Goal: Communication & Community: Participate in discussion

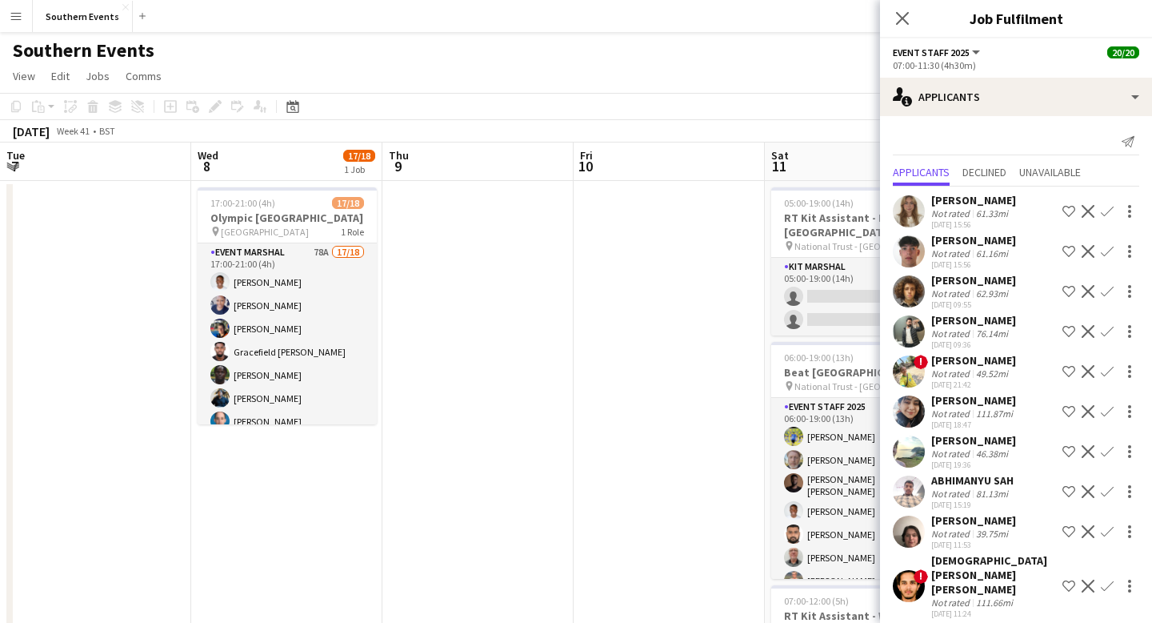
scroll to position [0, 551]
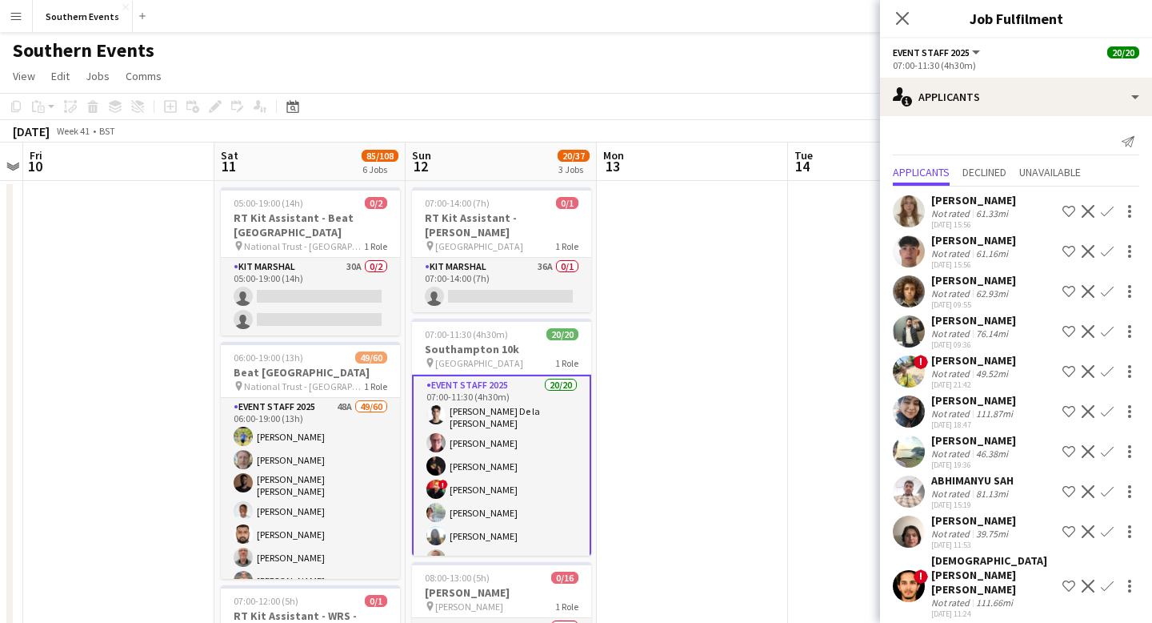
click at [901, 21] on icon "Close pop-in" at bounding box center [902, 18] width 13 height 13
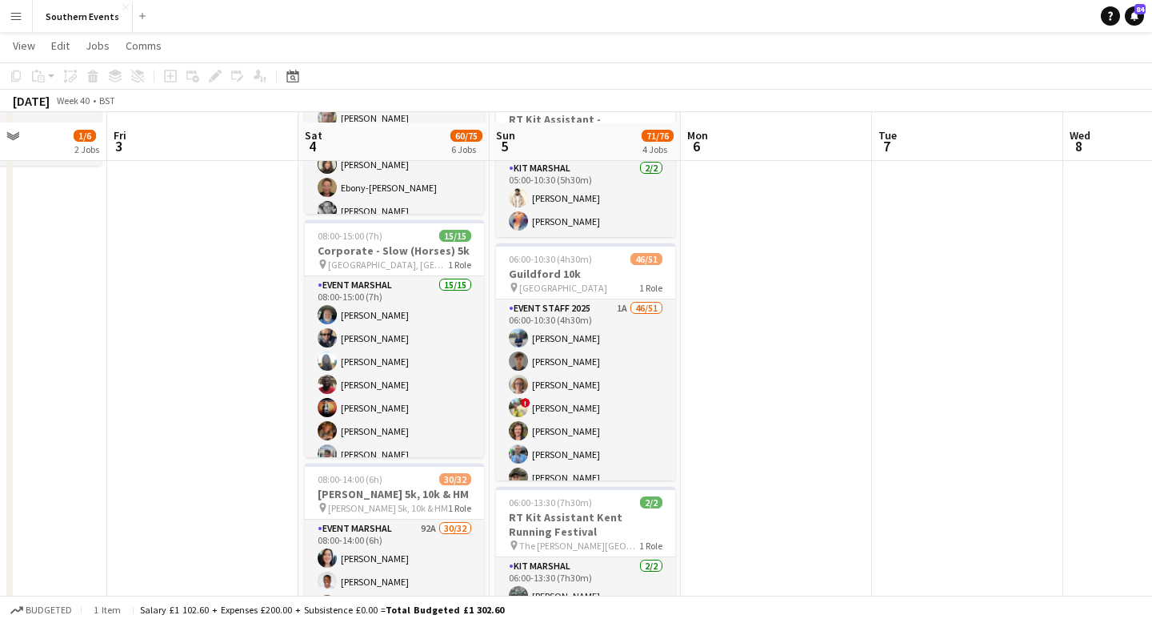
scroll to position [353, 0]
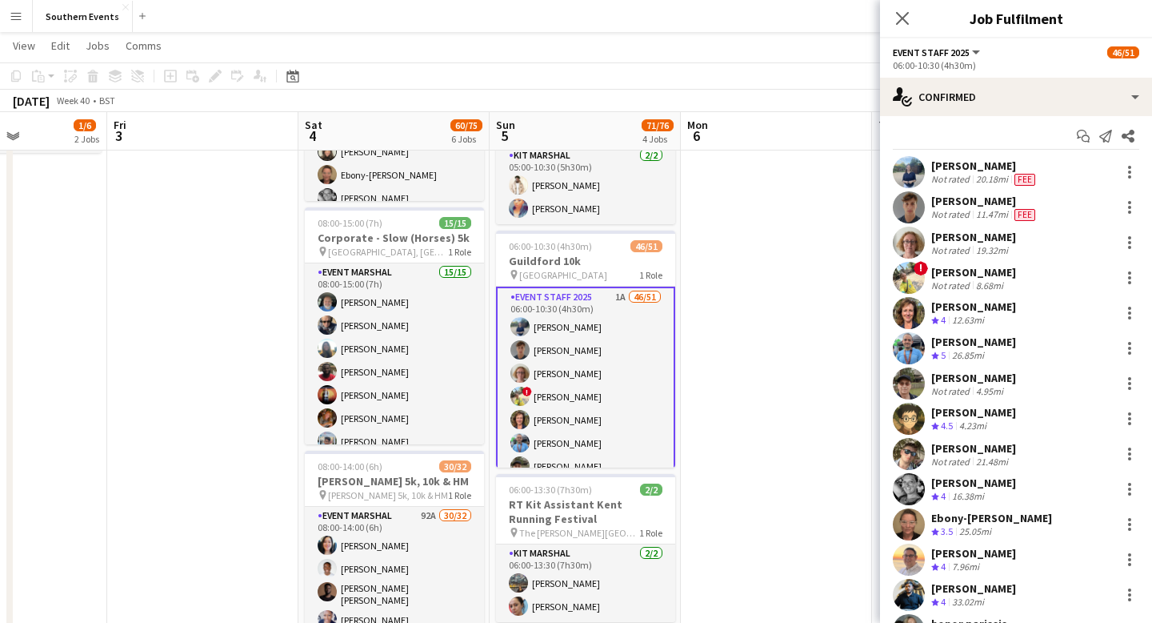
scroll to position [11, 0]
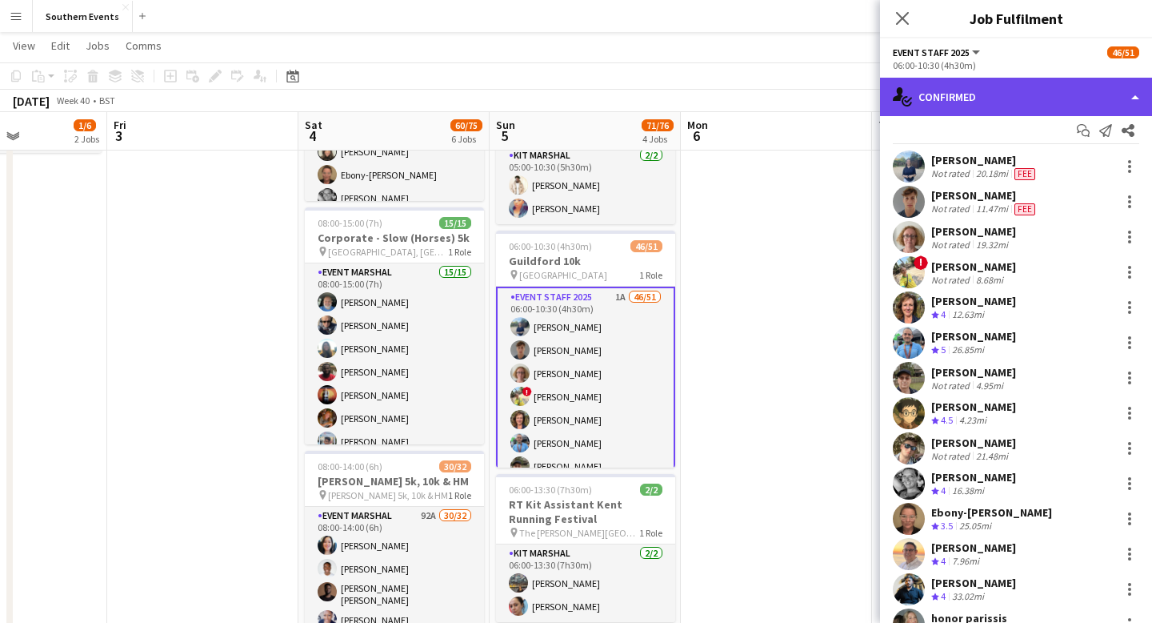
click at [1096, 95] on div "single-neutral-actions-check-2 Confirmed" at bounding box center [1016, 97] width 272 height 38
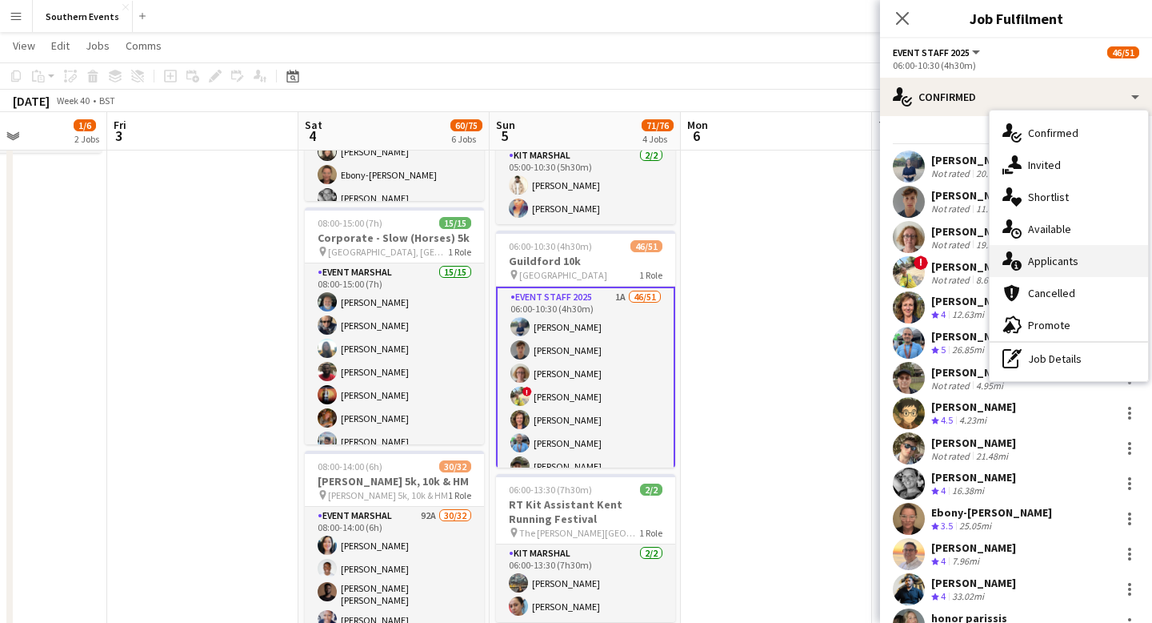
click at [1091, 255] on div "single-neutral-actions-information Applicants" at bounding box center [1069, 261] width 158 height 32
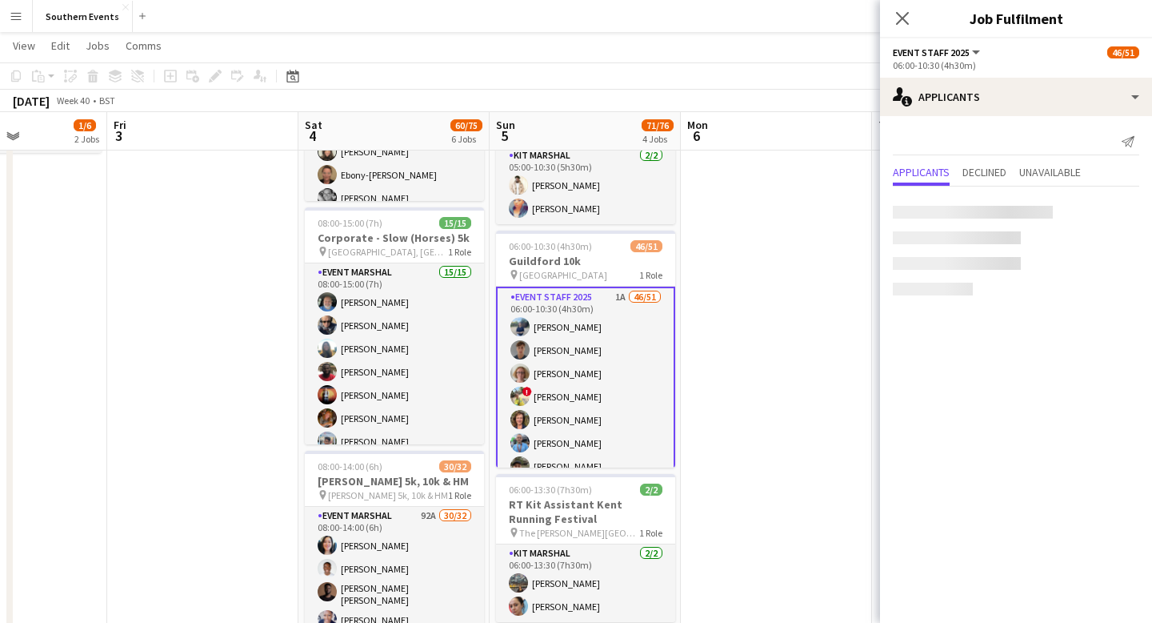
scroll to position [0, 0]
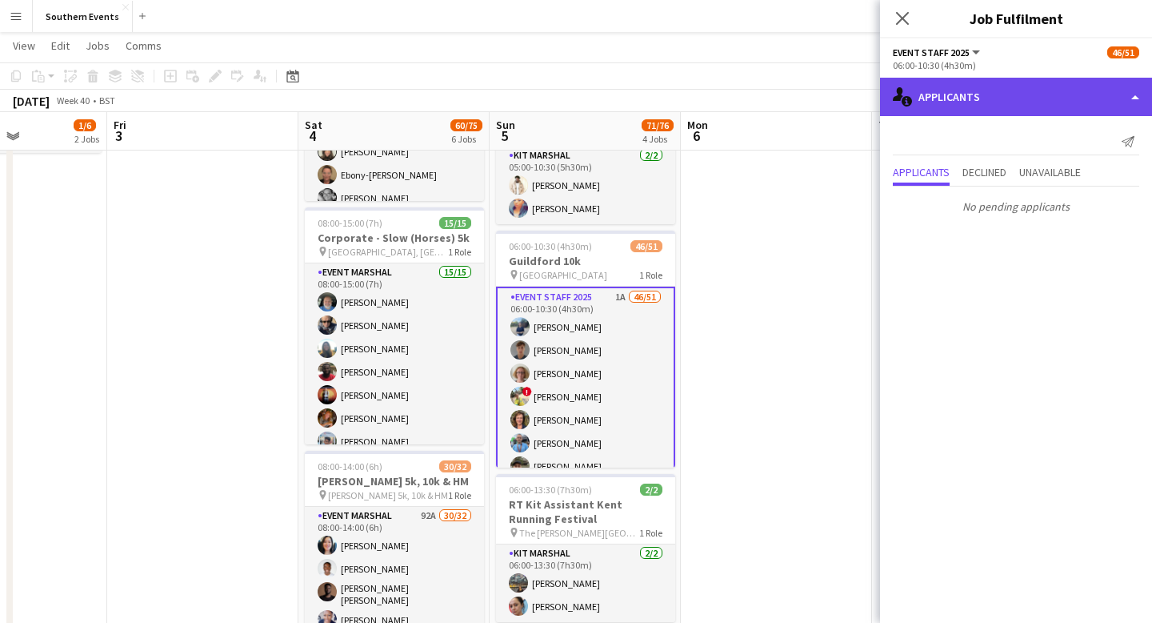
click at [1080, 100] on div "single-neutral-actions-information Applicants" at bounding box center [1016, 97] width 272 height 38
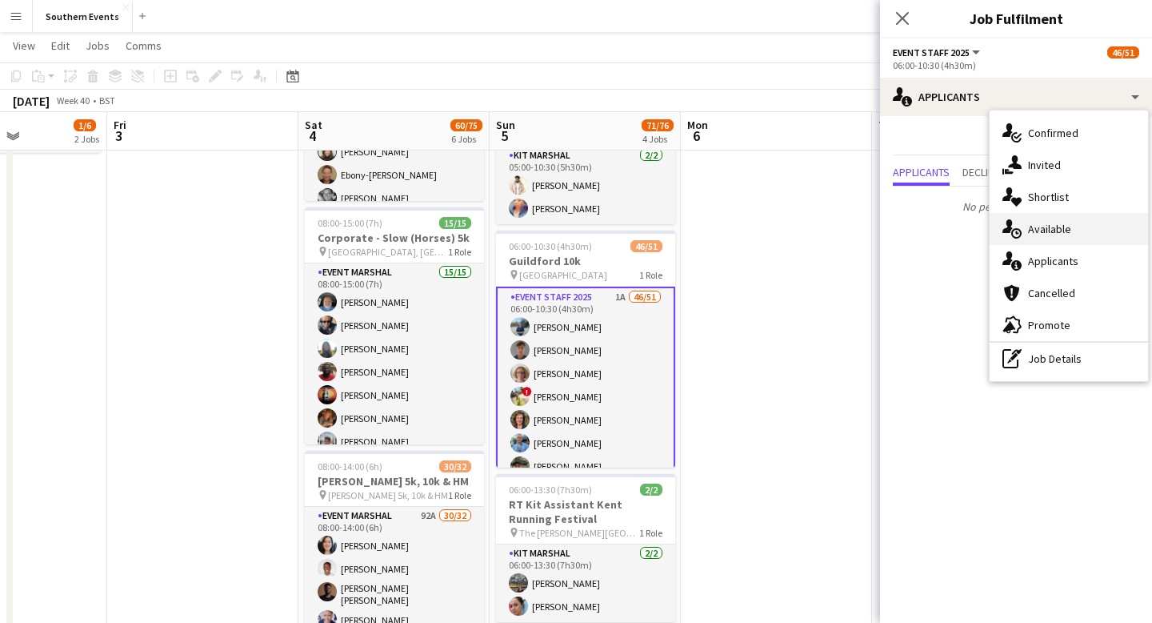
click at [1072, 226] on div "single-neutral-actions-upload Available" at bounding box center [1069, 229] width 158 height 32
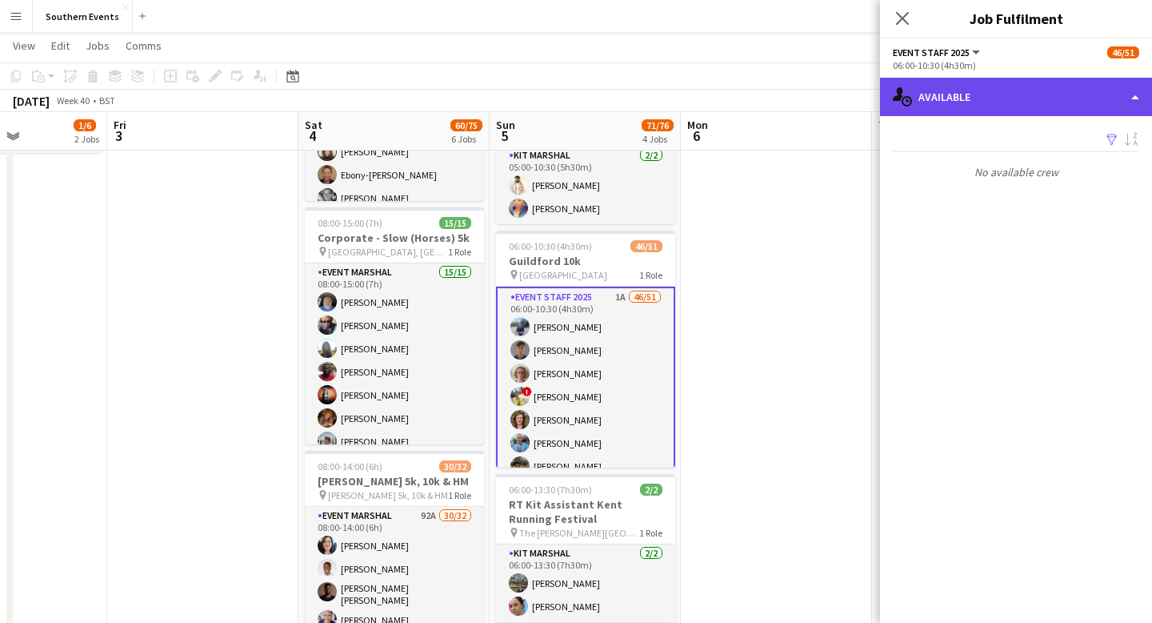
click at [1075, 86] on div "single-neutral-actions-upload Available" at bounding box center [1016, 97] width 272 height 38
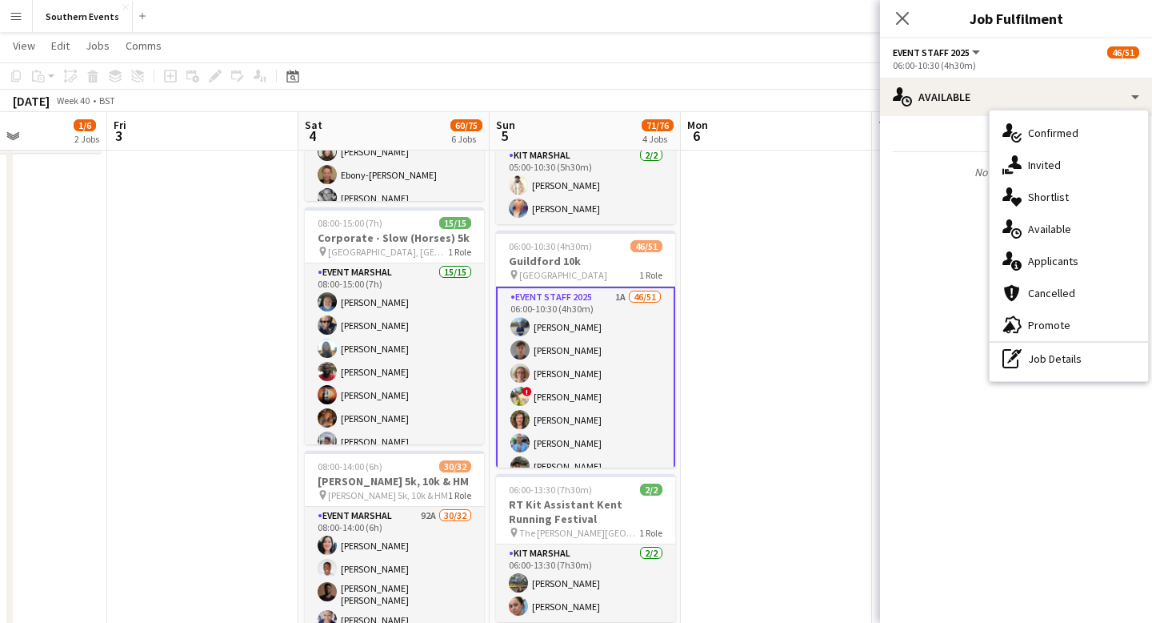
click at [1082, 135] on div "single-neutral-actions-check-2 Confirmed" at bounding box center [1069, 133] width 158 height 32
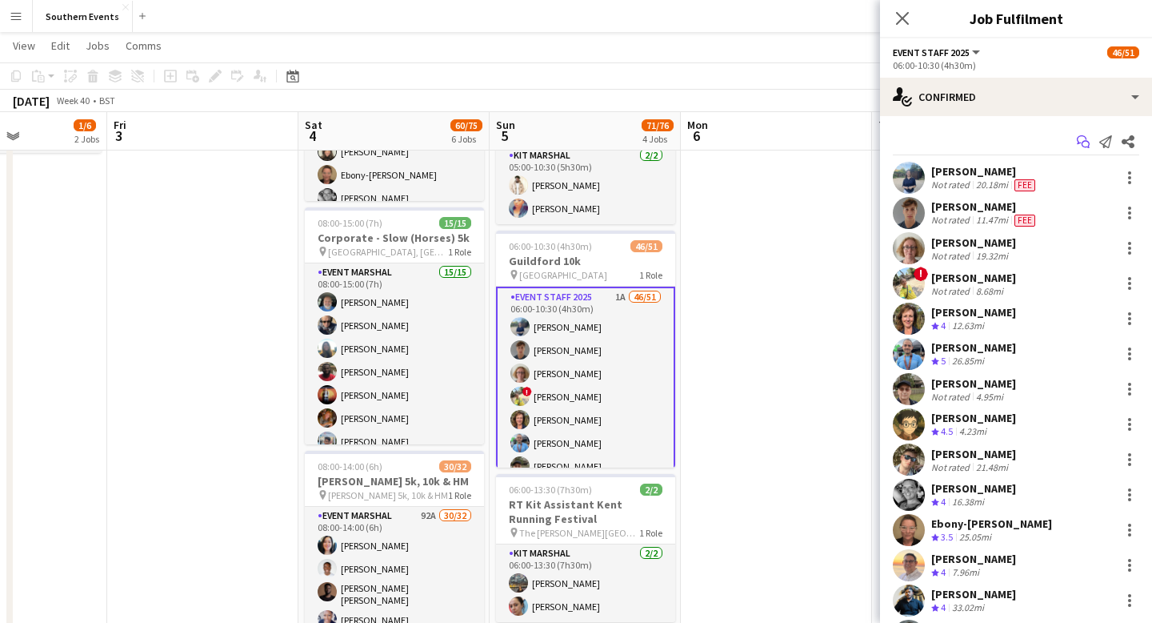
click at [1087, 143] on icon "Start chat" at bounding box center [1083, 141] width 13 height 13
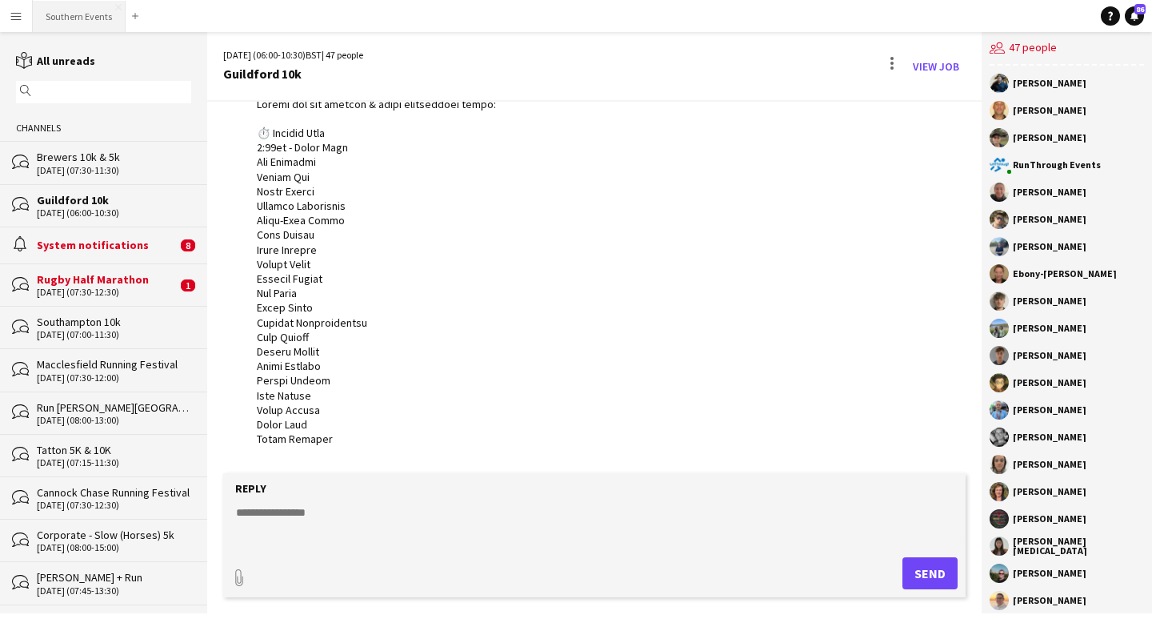
click at [71, 10] on button "Southern Events Close" at bounding box center [79, 16] width 93 height 31
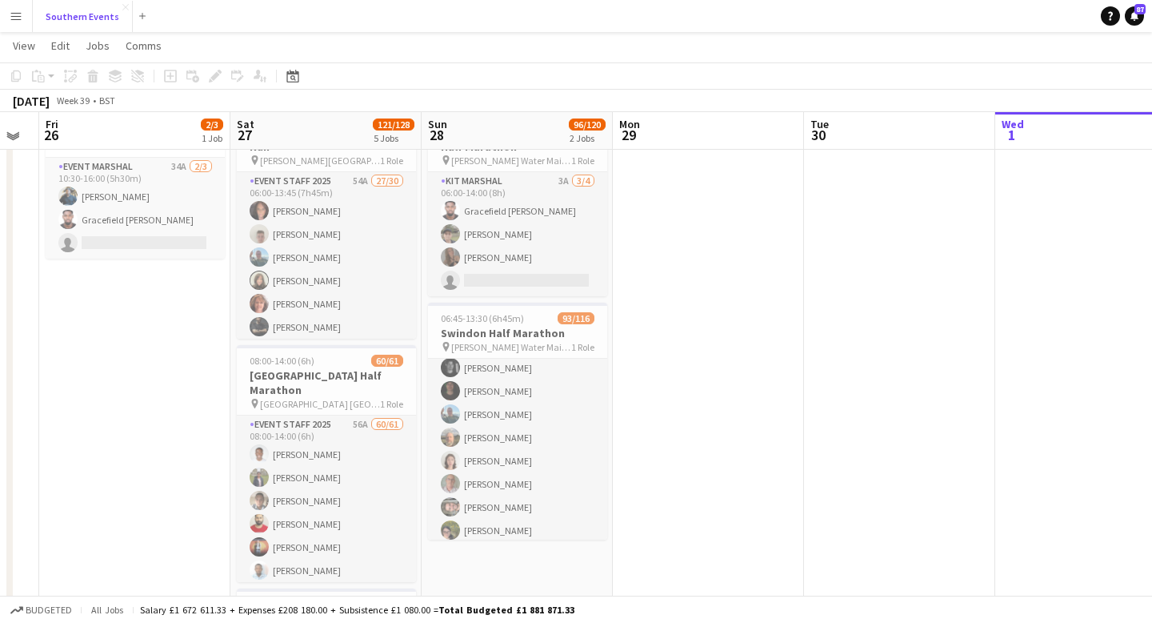
scroll to position [83, 0]
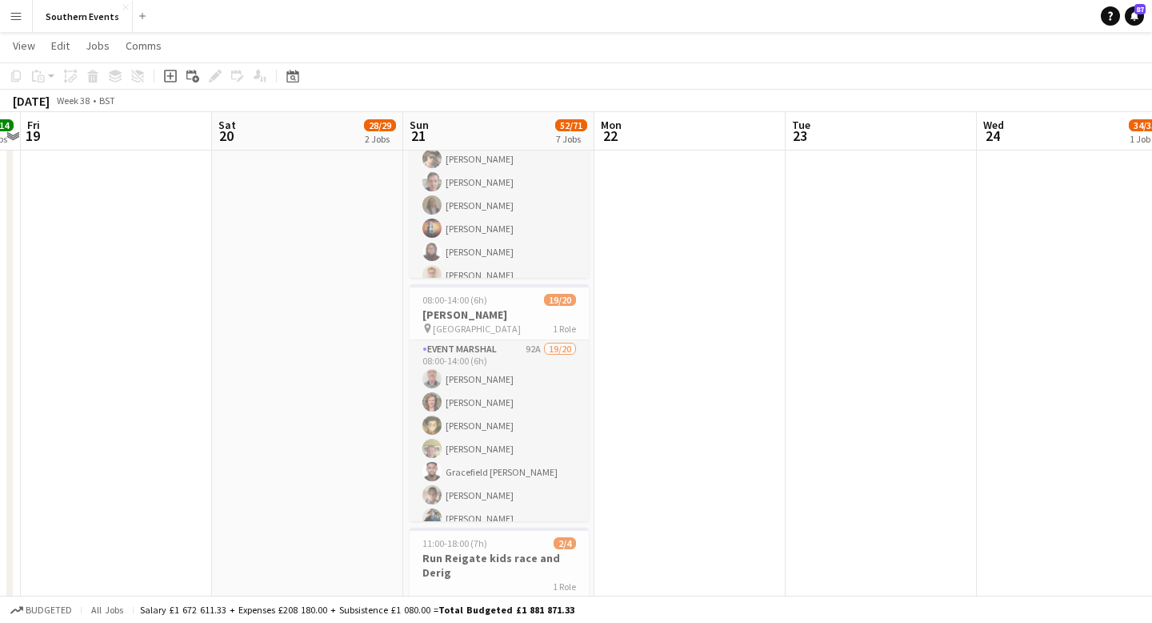
scroll to position [949, 0]
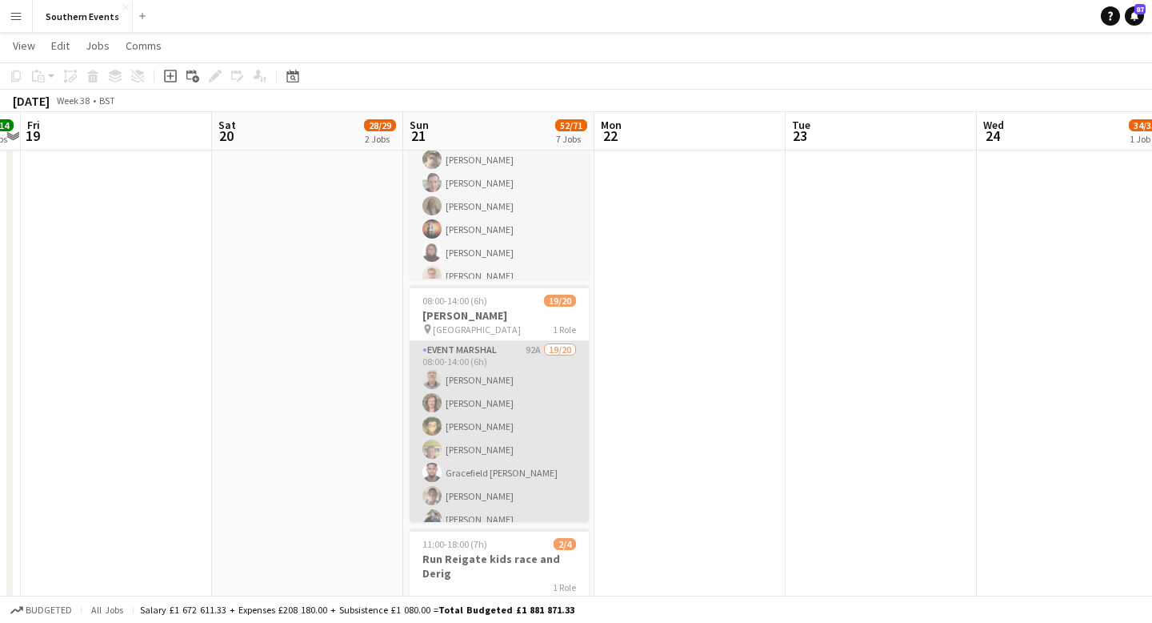
click at [566, 427] on app-card-role "Event Marshal 92A 19/20 08:00-14:00 (6h) [PERSON_NAME] [PERSON_NAME] [PERSON_NA…" at bounding box center [499, 588] width 179 height 495
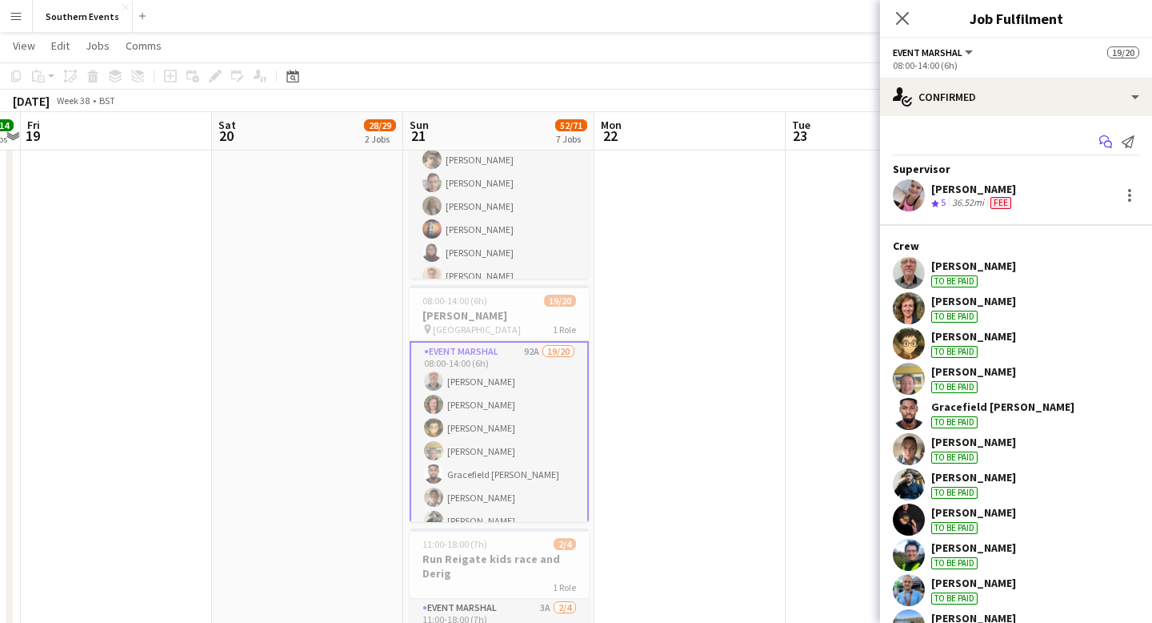
click at [1109, 145] on icon "Start chat" at bounding box center [1106, 141] width 13 height 13
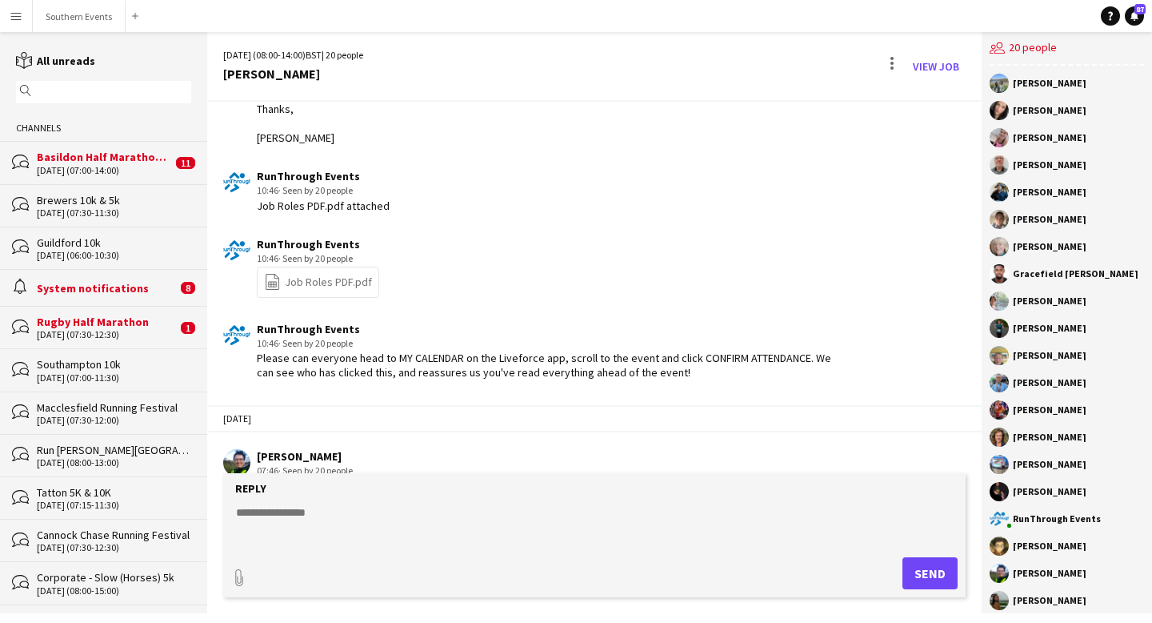
scroll to position [2762, 0]
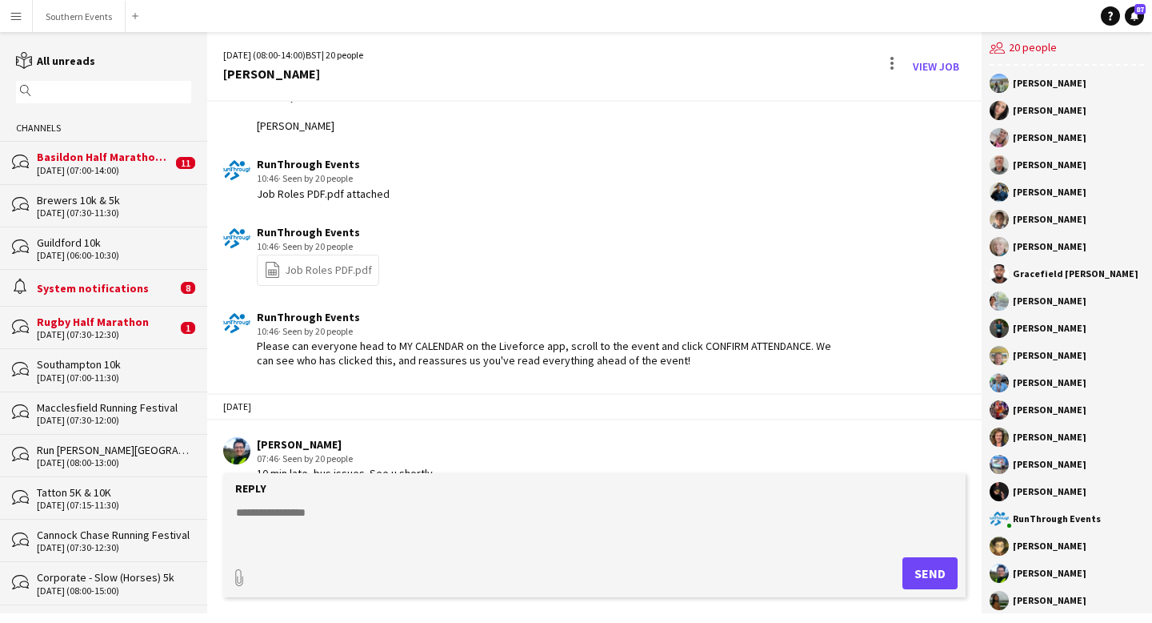
click at [319, 279] on link "file-spreadsheet Job Roles PDF.pdf" at bounding box center [318, 270] width 108 height 18
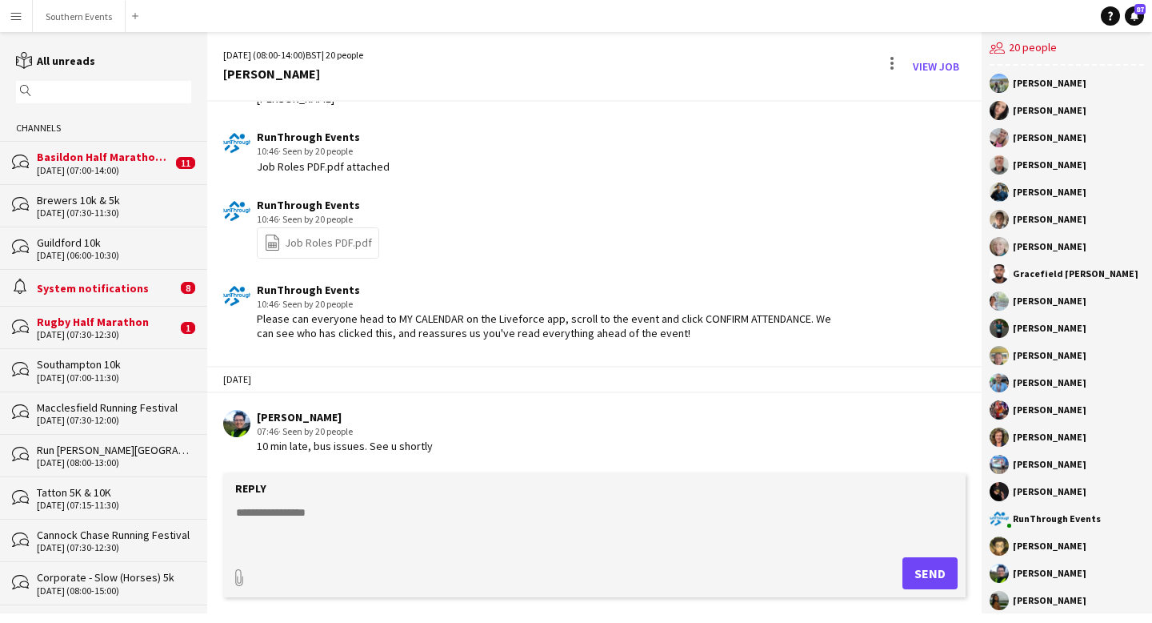
scroll to position [2803, 0]
click at [66, 14] on button "Southern Events Close" at bounding box center [79, 16] width 93 height 31
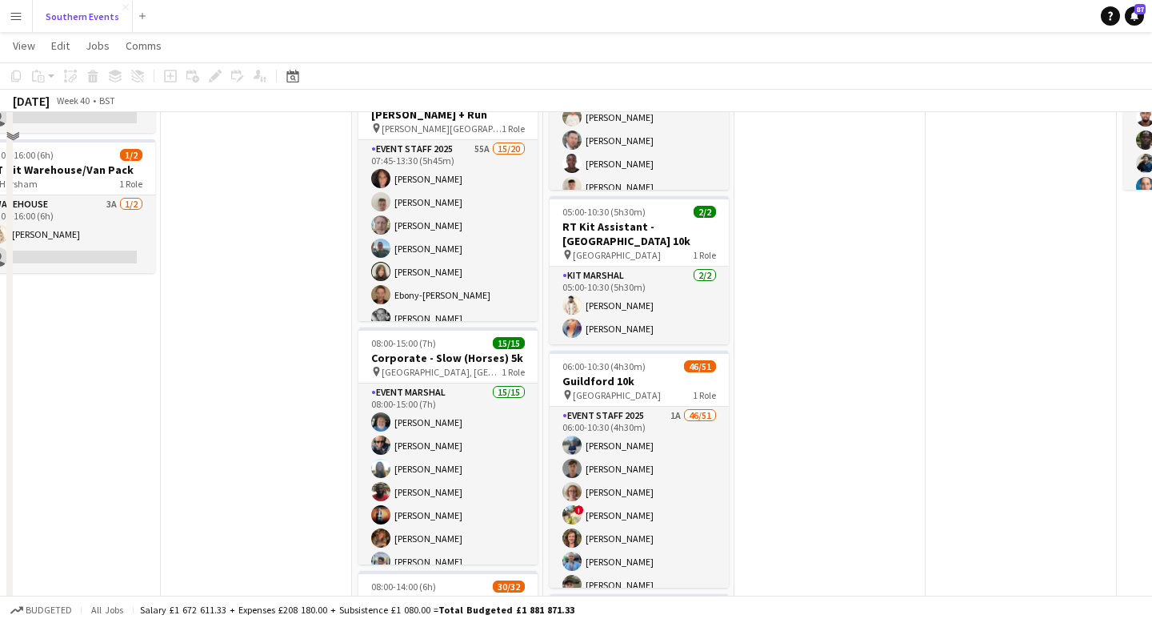
scroll to position [234, 0]
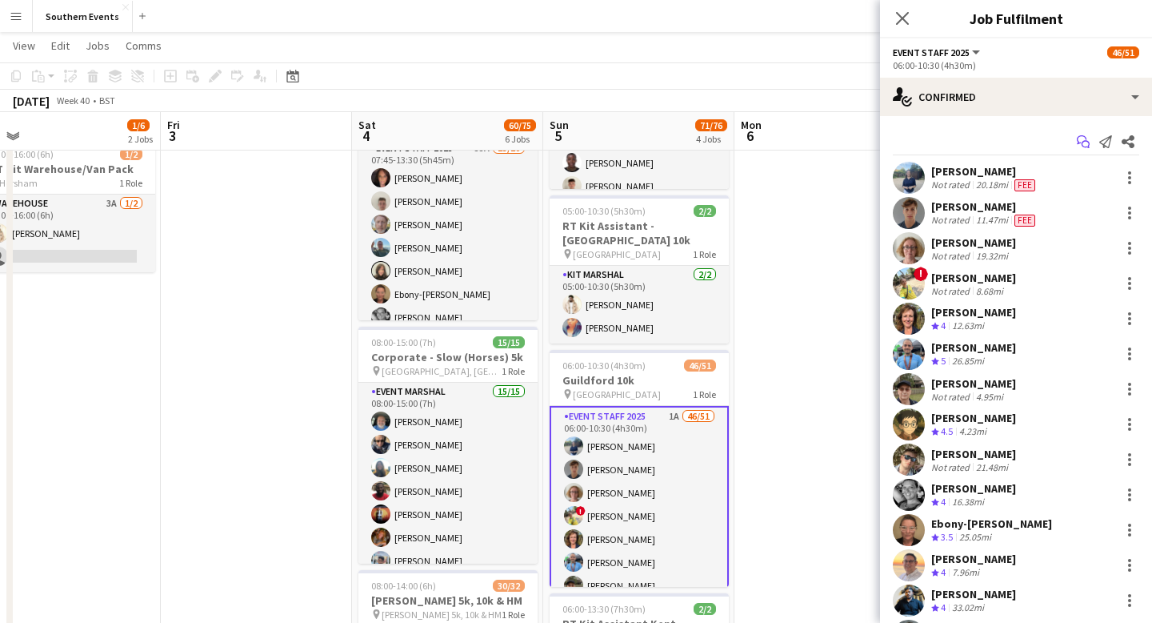
click at [1085, 141] on icon at bounding box center [1086, 145] width 8 height 8
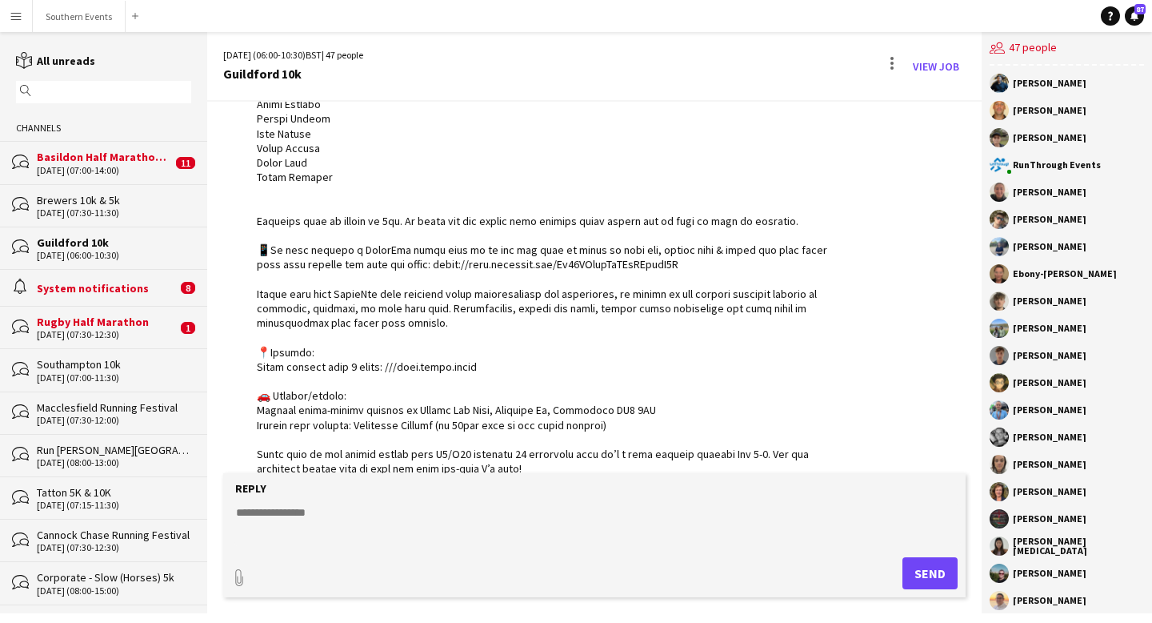
scroll to position [3650, 0]
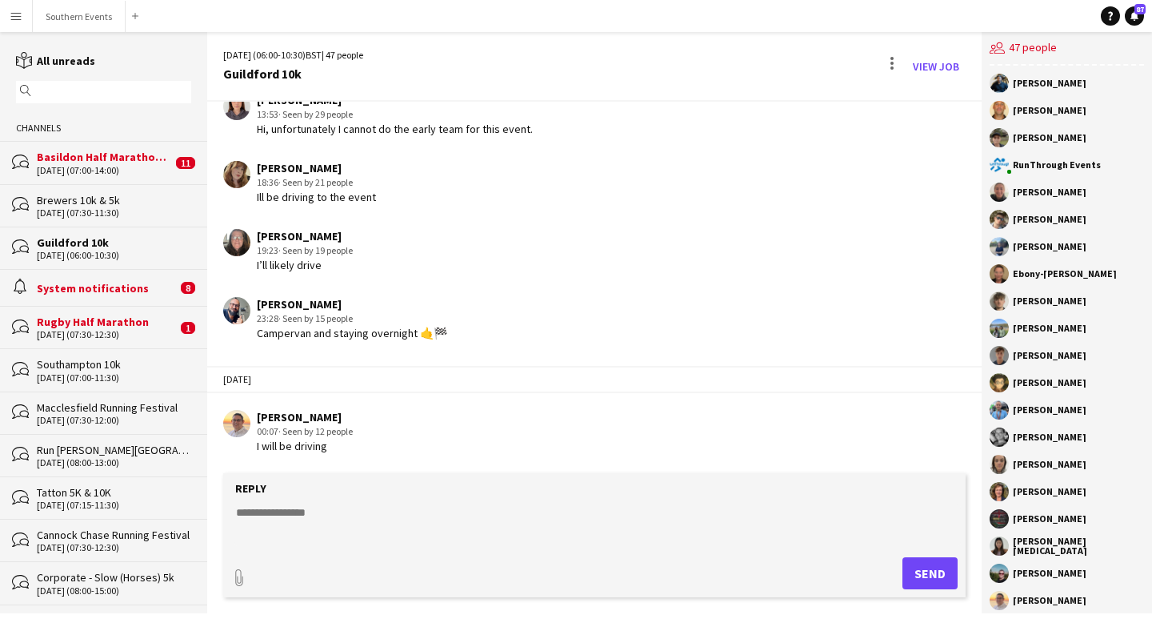
click at [382, 513] on textarea at bounding box center [598, 525] width 727 height 42
type textarea "*"
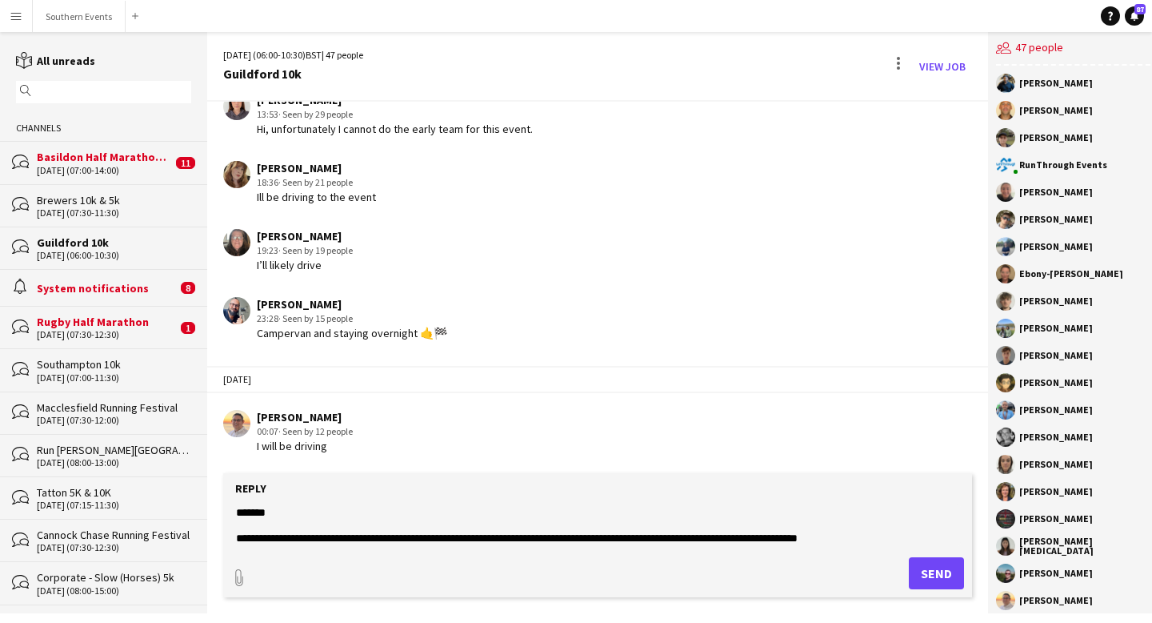
scroll to position [25, 0]
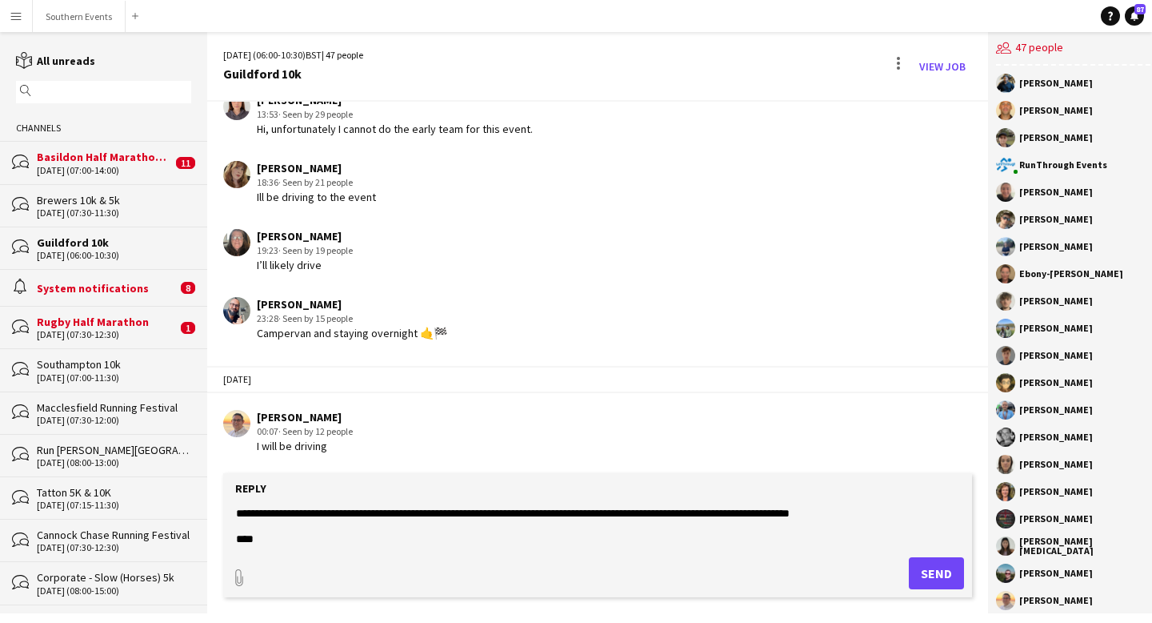
type textarea "**********"
click at [920, 575] on button "Send" at bounding box center [936, 573] width 55 height 32
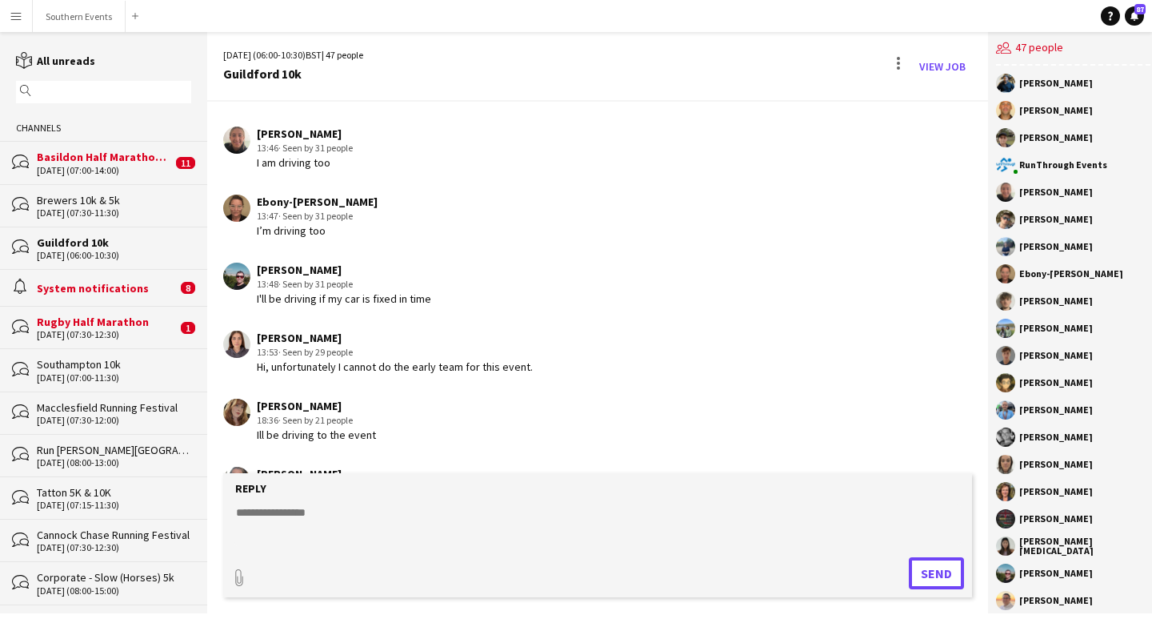
scroll to position [3244, 0]
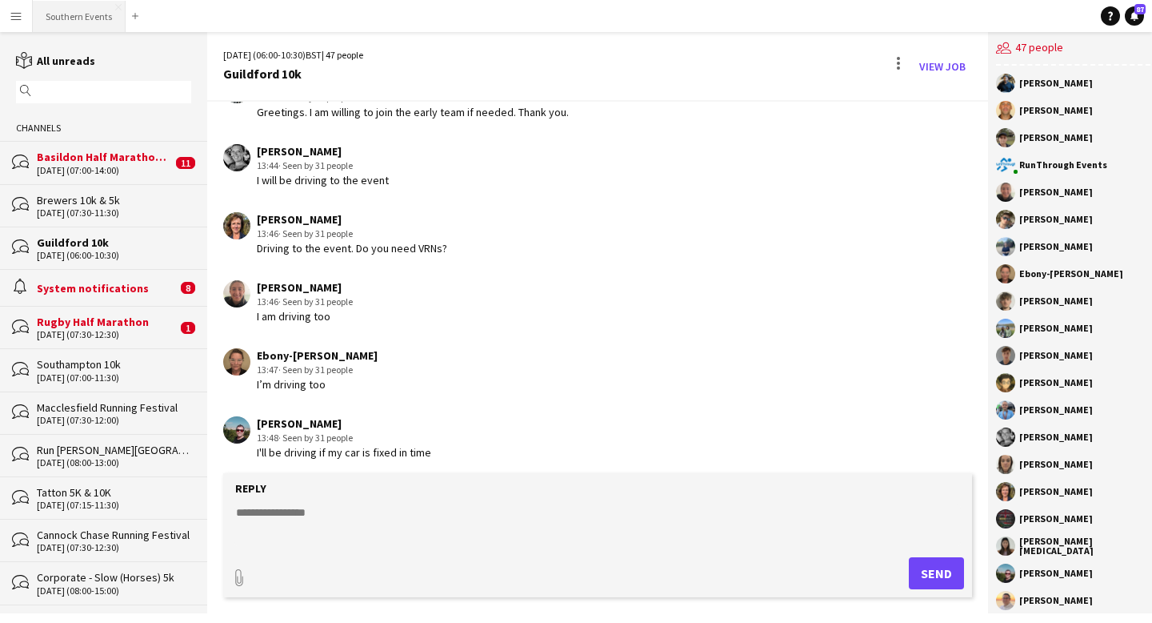
click at [94, 22] on button "Southern Events Close" at bounding box center [79, 16] width 93 height 31
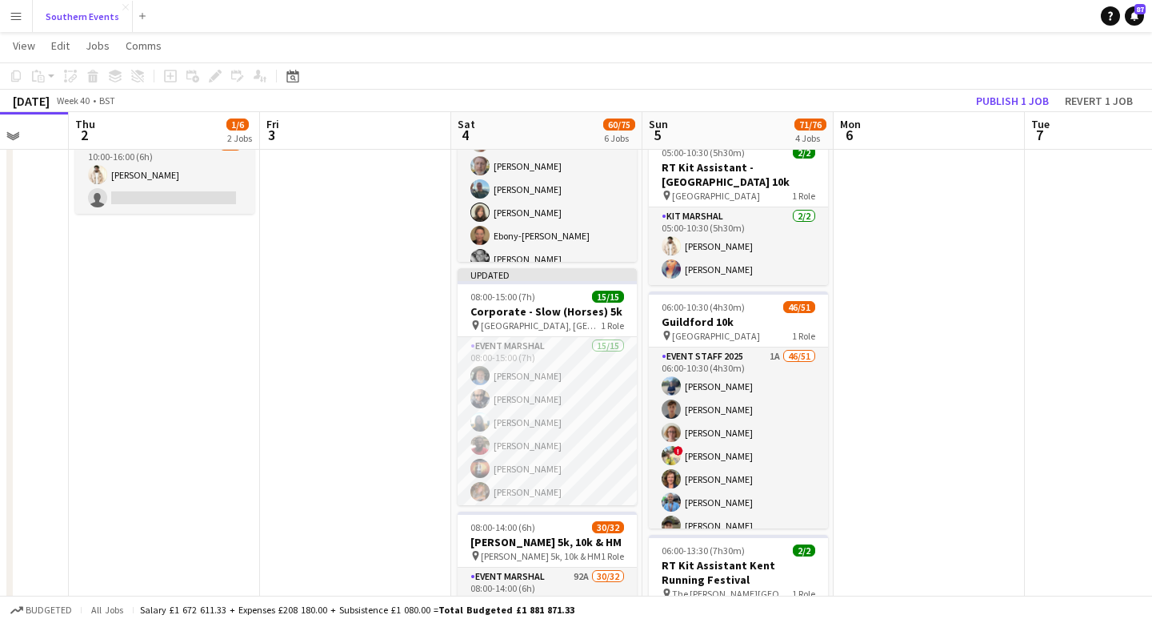
scroll to position [298, 0]
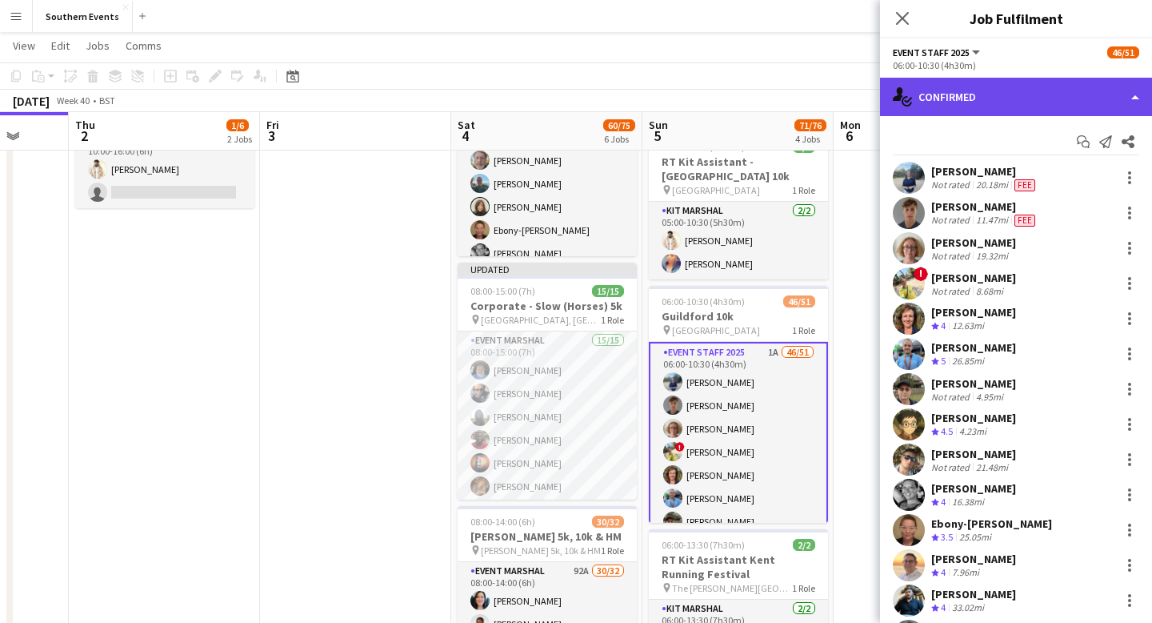
click at [1121, 96] on div "single-neutral-actions-check-2 Confirmed" at bounding box center [1016, 97] width 272 height 38
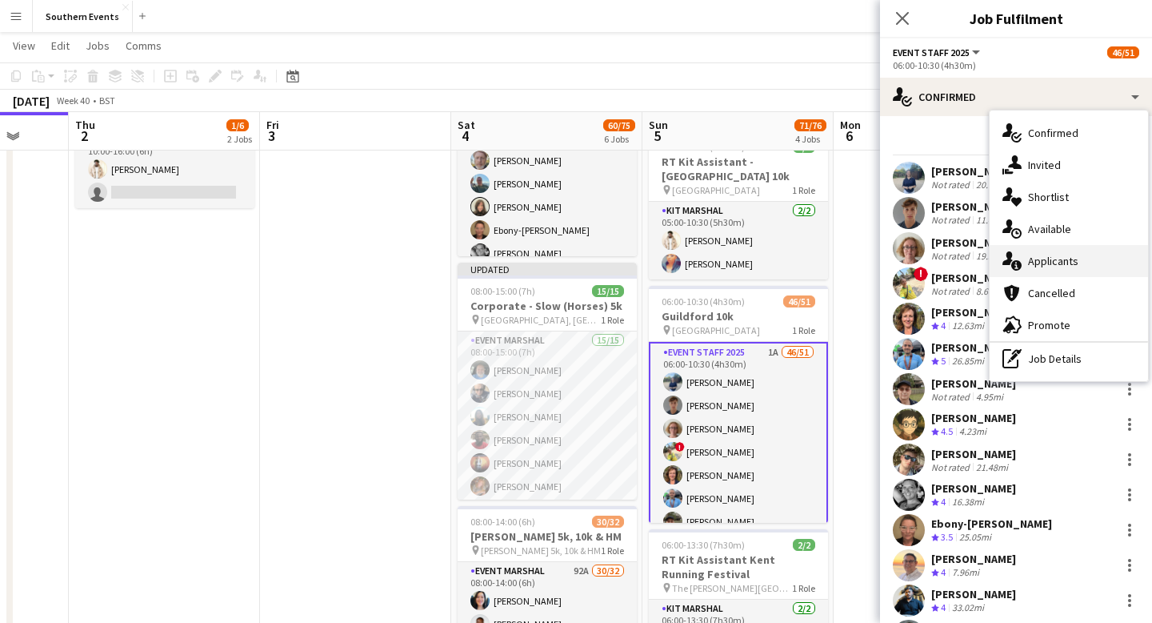
click at [1078, 269] on div "single-neutral-actions-information Applicants" at bounding box center [1069, 261] width 158 height 32
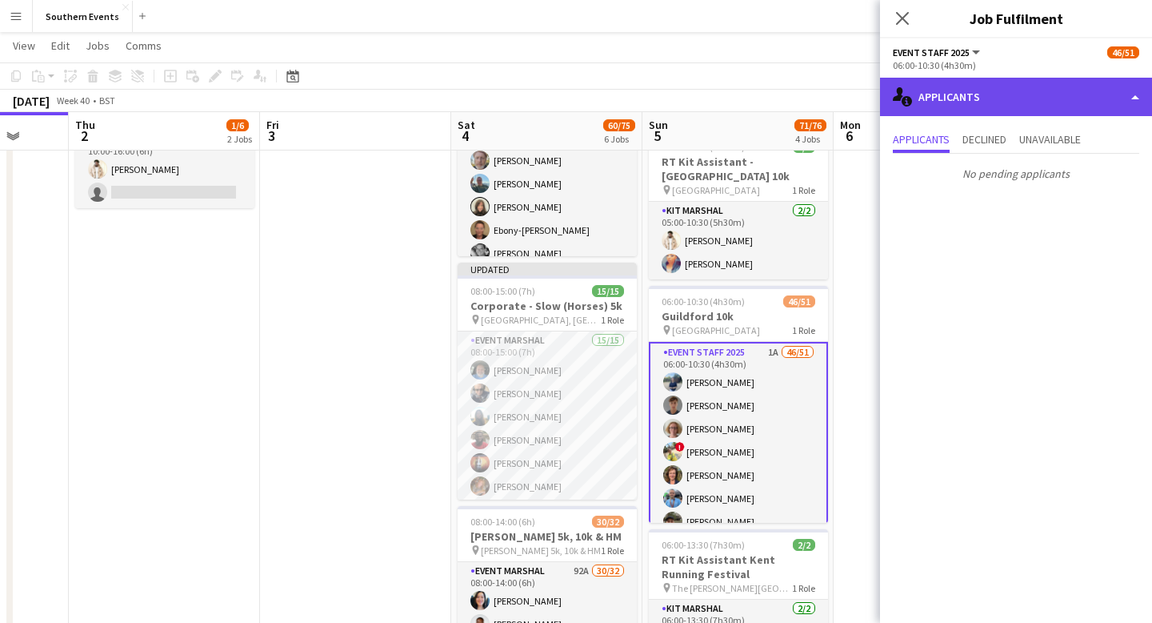
click at [1073, 99] on div "single-neutral-actions-information Applicants" at bounding box center [1016, 97] width 272 height 38
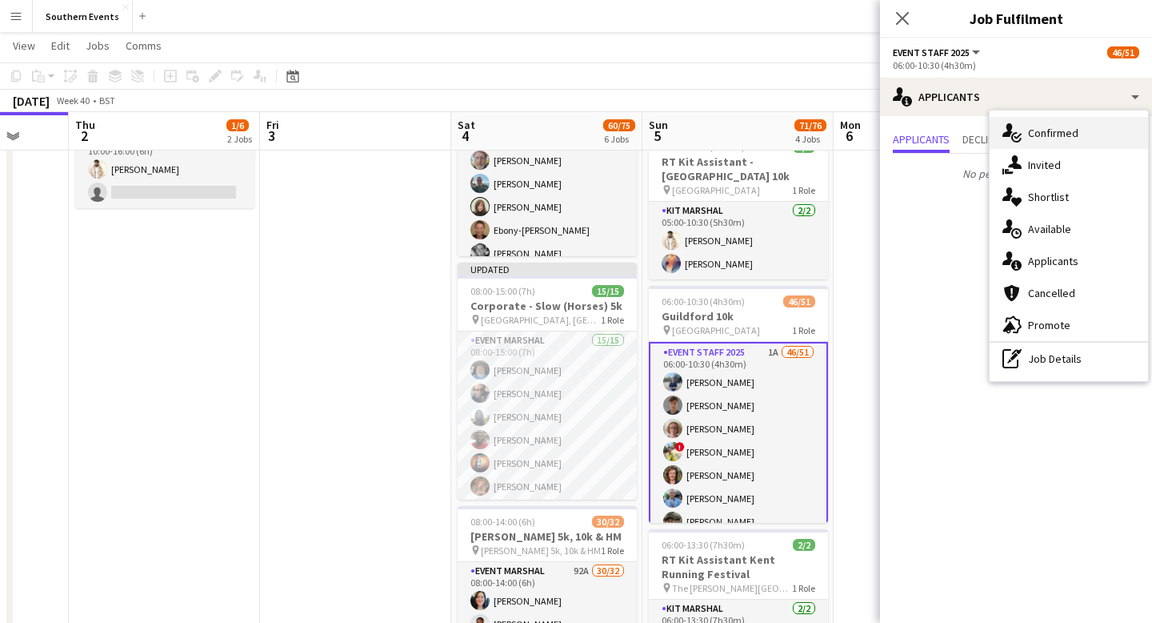
click at [1072, 134] on span "Confirmed" at bounding box center [1053, 133] width 50 height 14
